Goal: Task Accomplishment & Management: Manage account settings

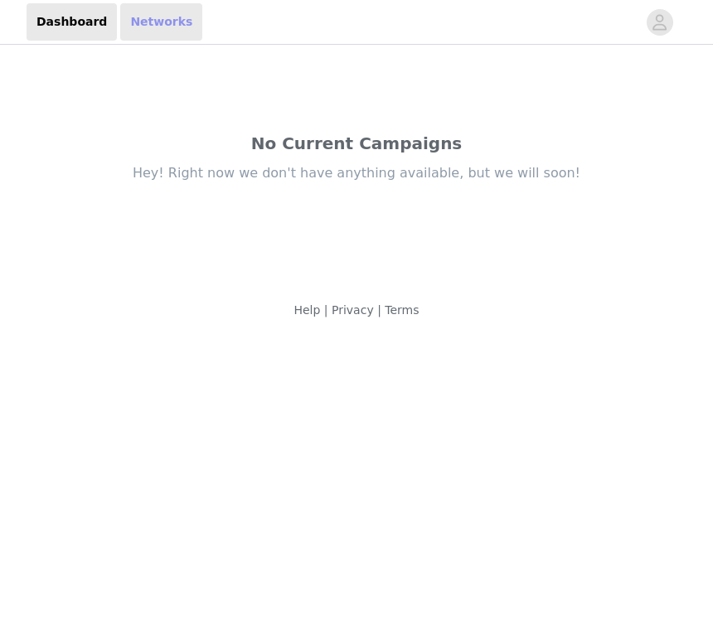
click at [148, 25] on link "Networks" at bounding box center [161, 21] width 82 height 37
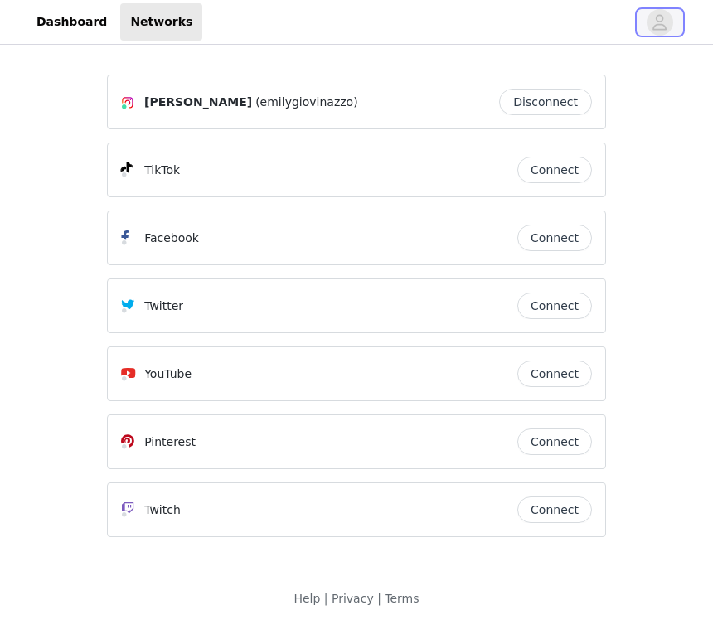
click at [663, 27] on icon "avatar" at bounding box center [660, 22] width 16 height 27
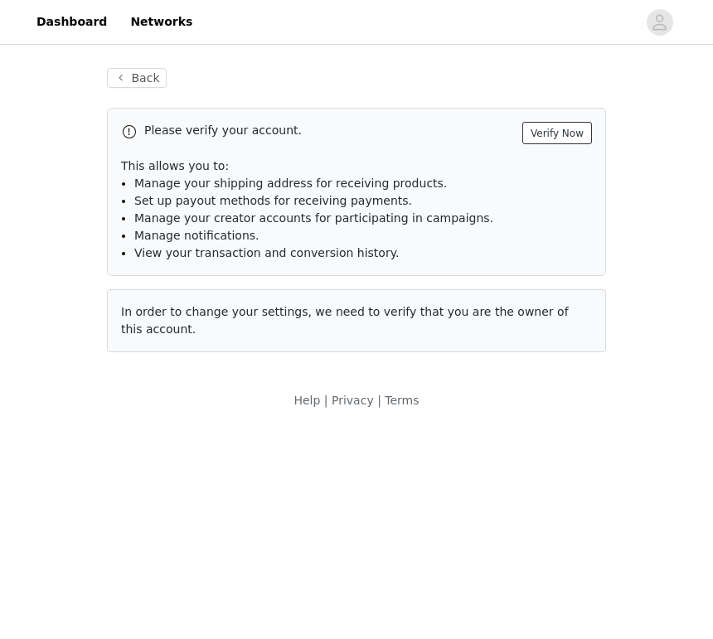
click at [566, 141] on button "Verify Now" at bounding box center [557, 133] width 70 height 22
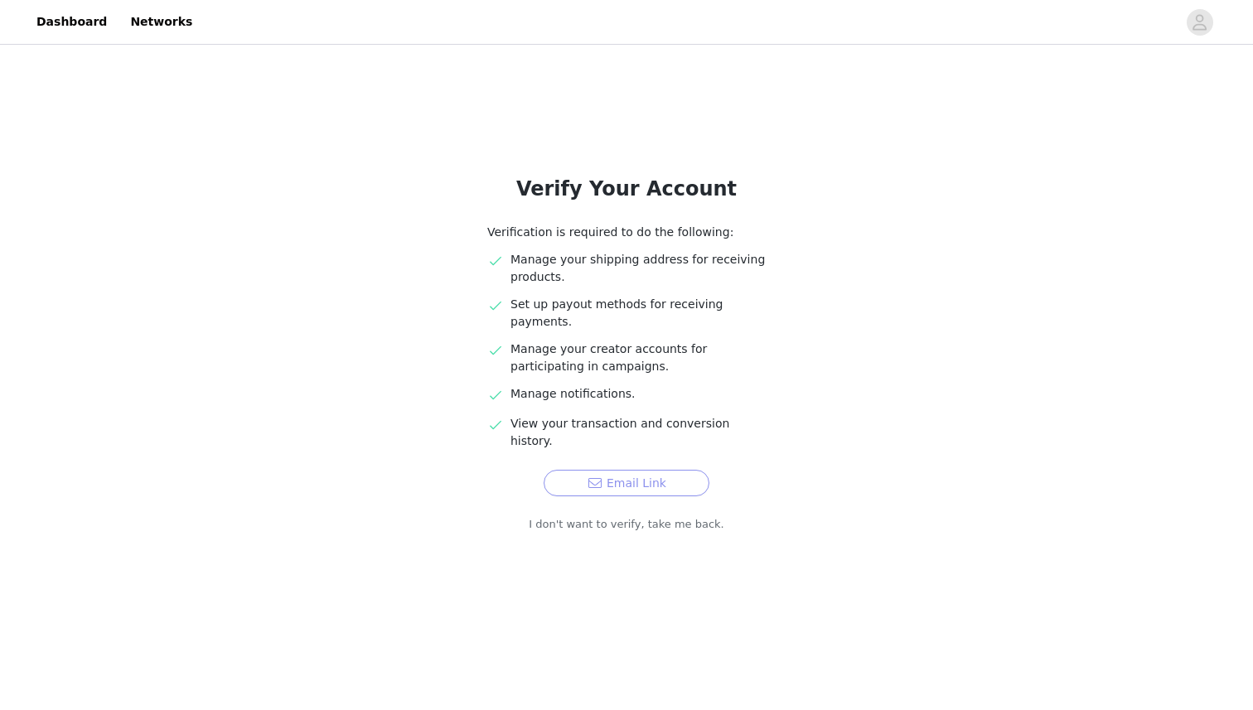
click at [656, 470] on button "Email Link" at bounding box center [627, 483] width 166 height 27
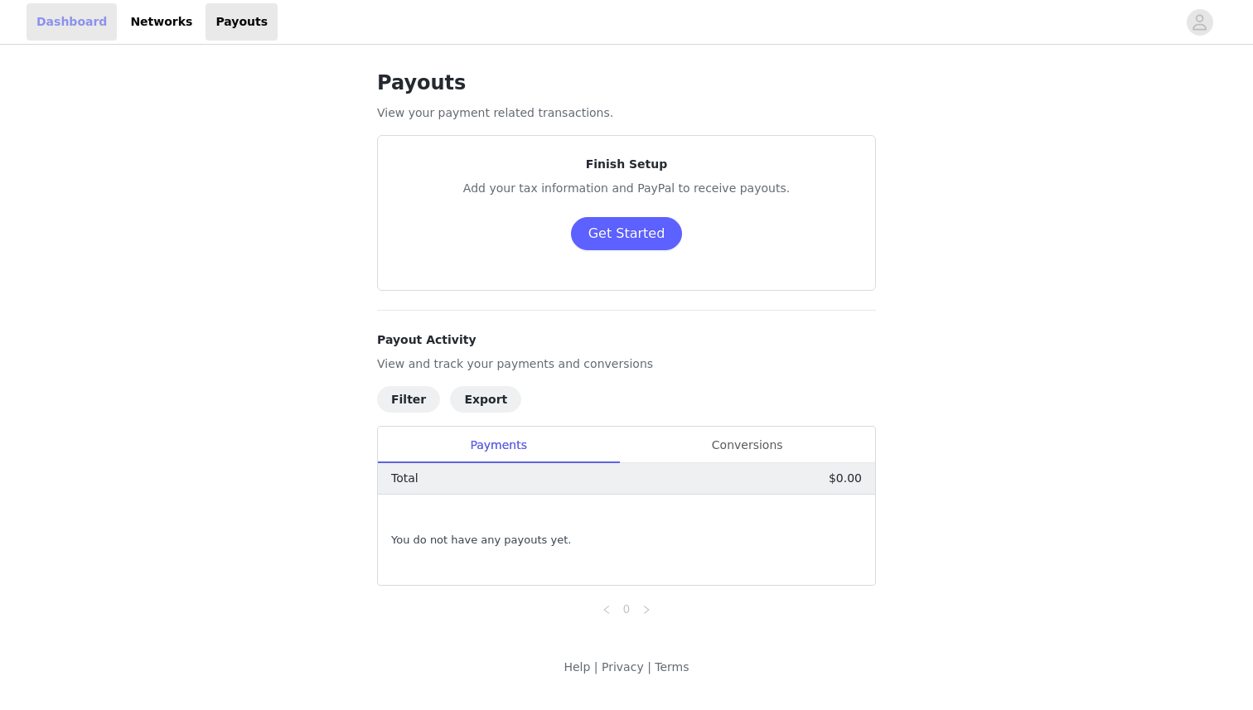
click at [76, 28] on link "Dashboard" at bounding box center [72, 21] width 90 height 37
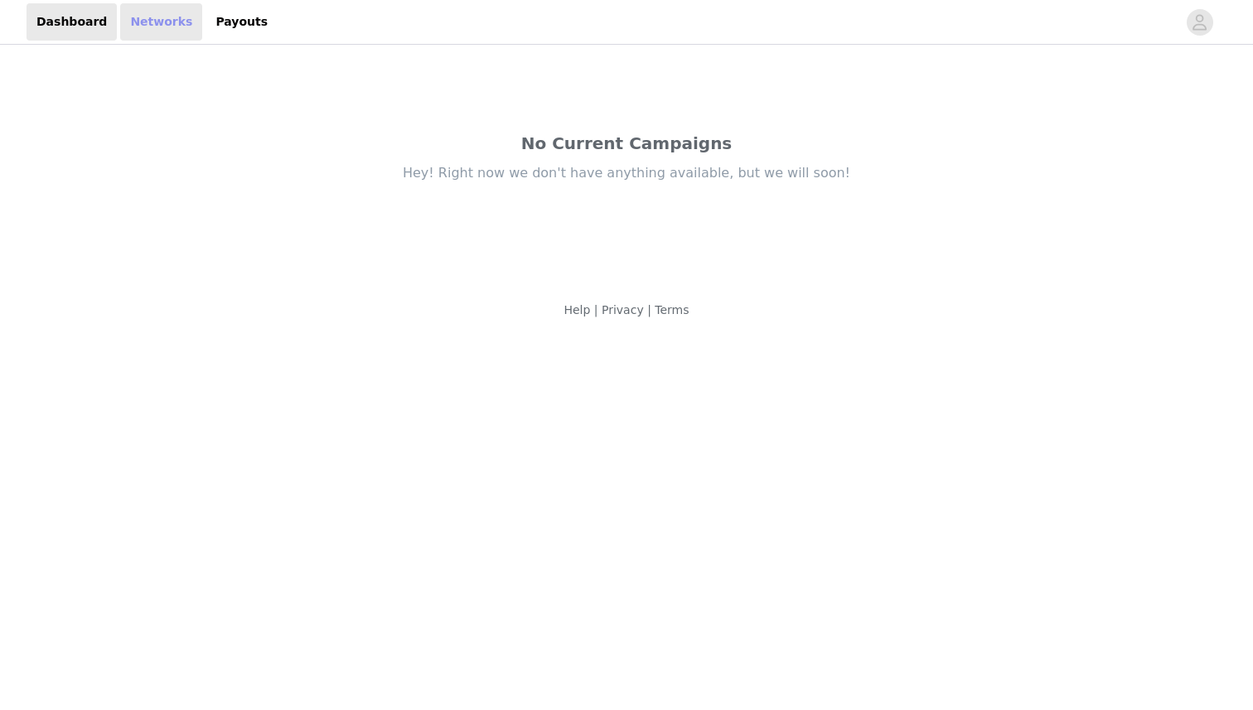
click at [135, 19] on link "Networks" at bounding box center [161, 21] width 82 height 37
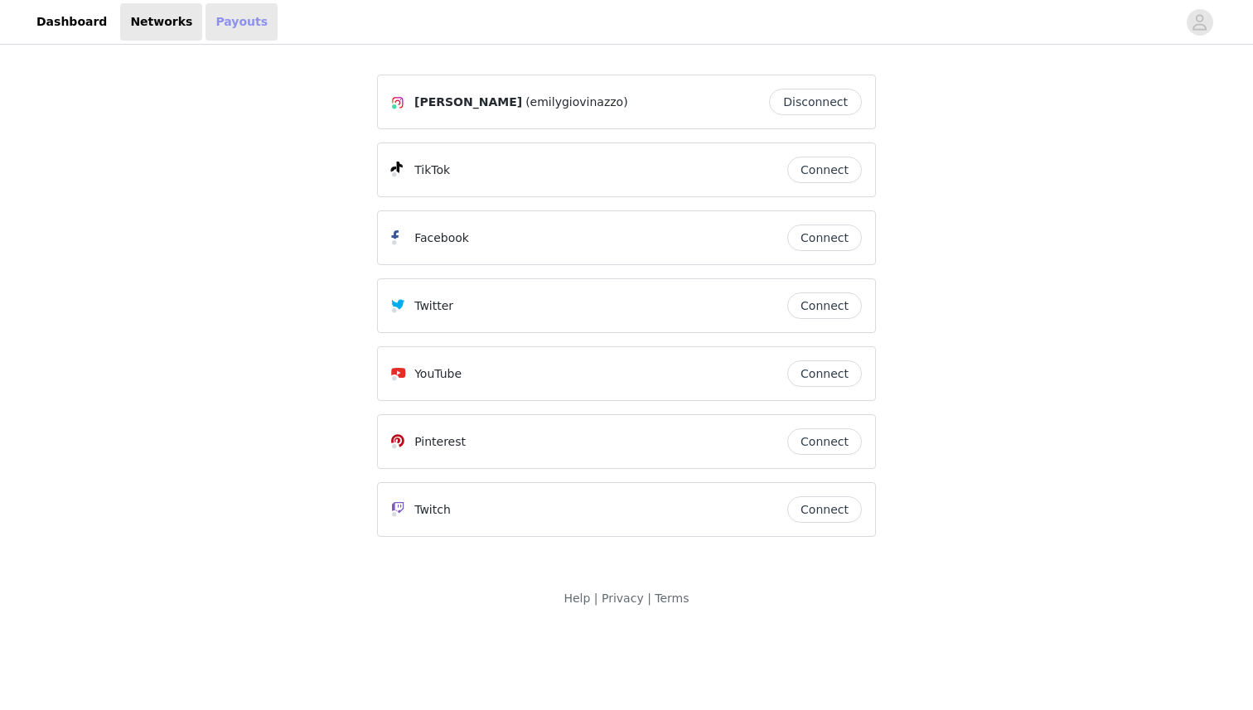
click at [206, 21] on link "Payouts" at bounding box center [242, 21] width 72 height 37
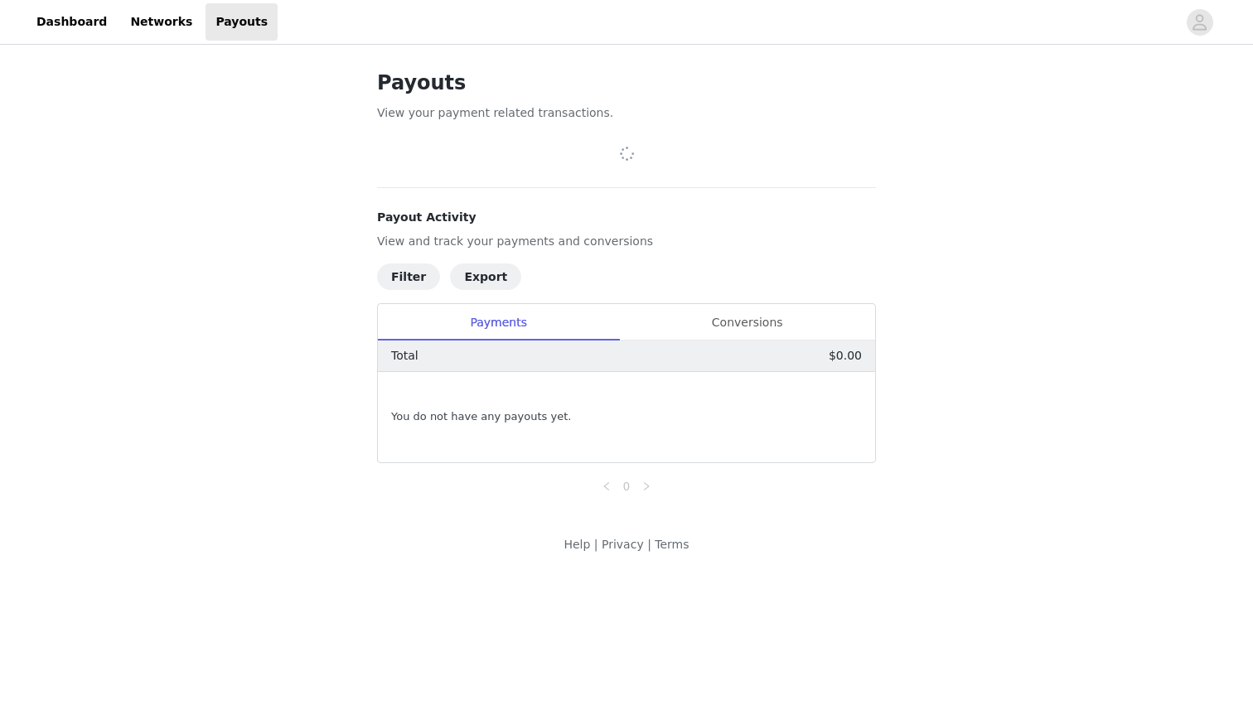
click at [821, 247] on p "View and track your payments and conversions" at bounding box center [626, 241] width 499 height 17
click at [1193, 27] on icon "avatar" at bounding box center [1200, 22] width 16 height 27
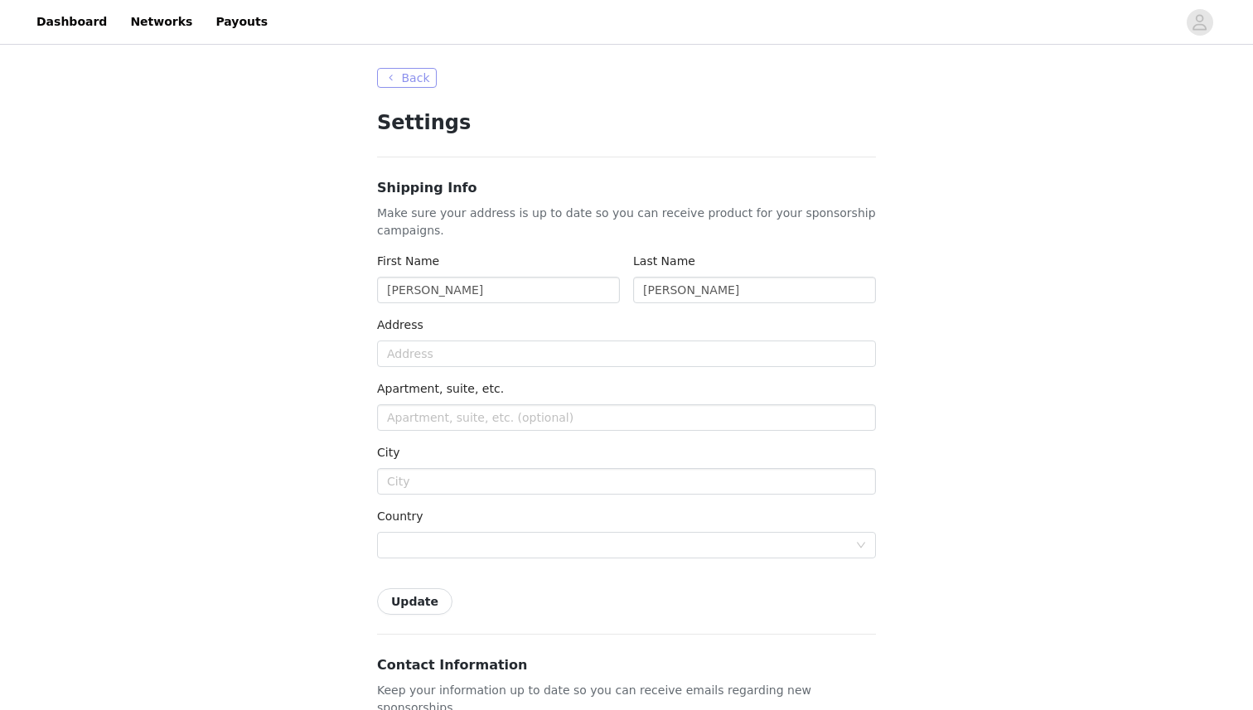
click at [412, 85] on button "Back" at bounding box center [407, 78] width 60 height 20
click at [401, 82] on button "Back" at bounding box center [407, 78] width 60 height 20
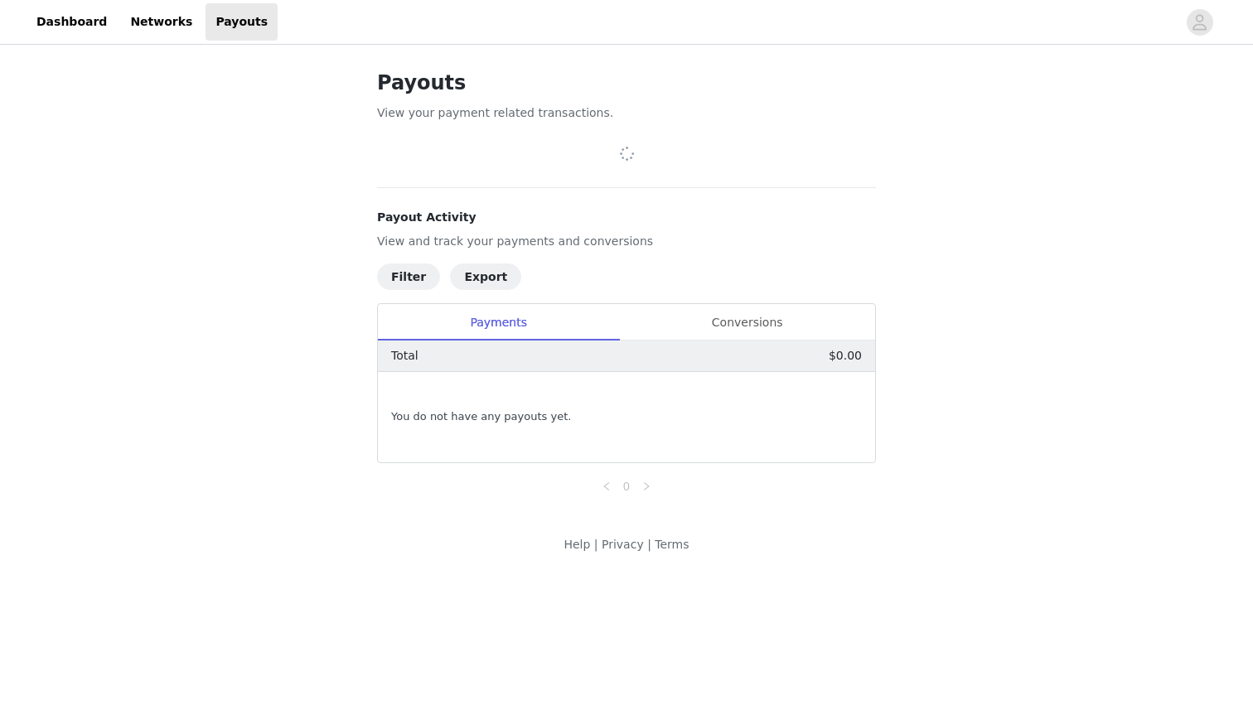
click at [498, 187] on div at bounding box center [626, 187] width 499 height 1
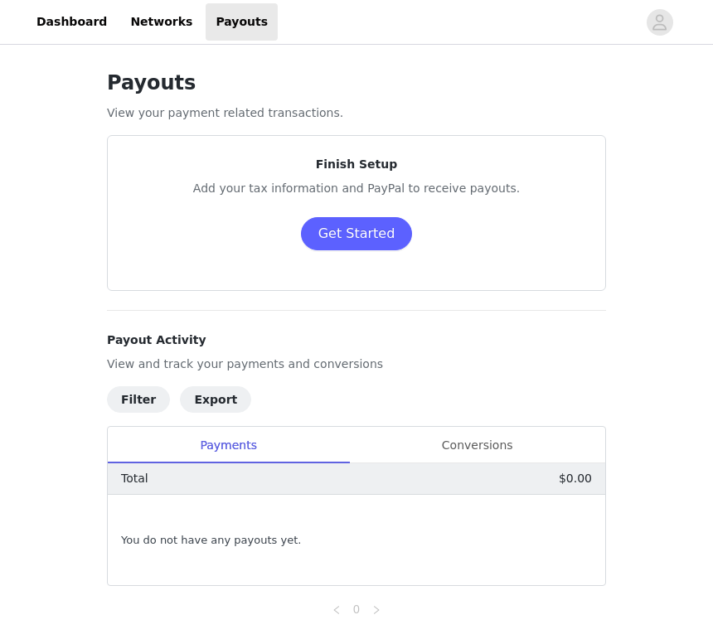
click at [589, 302] on div "Finish Setup Add your tax information and PayPal to receive payouts. Get Started" at bounding box center [356, 223] width 499 height 177
